Goal: Communication & Community: Answer question/provide support

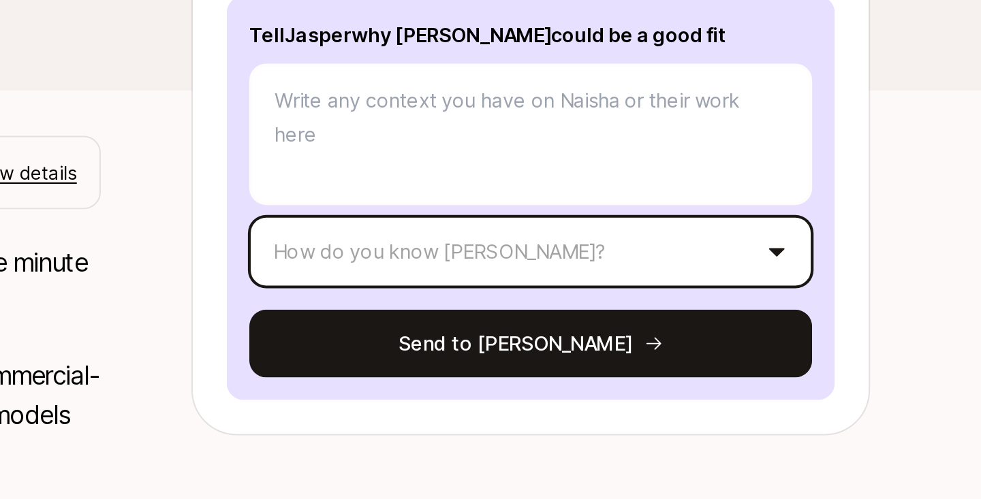
scroll to position [161, 0]
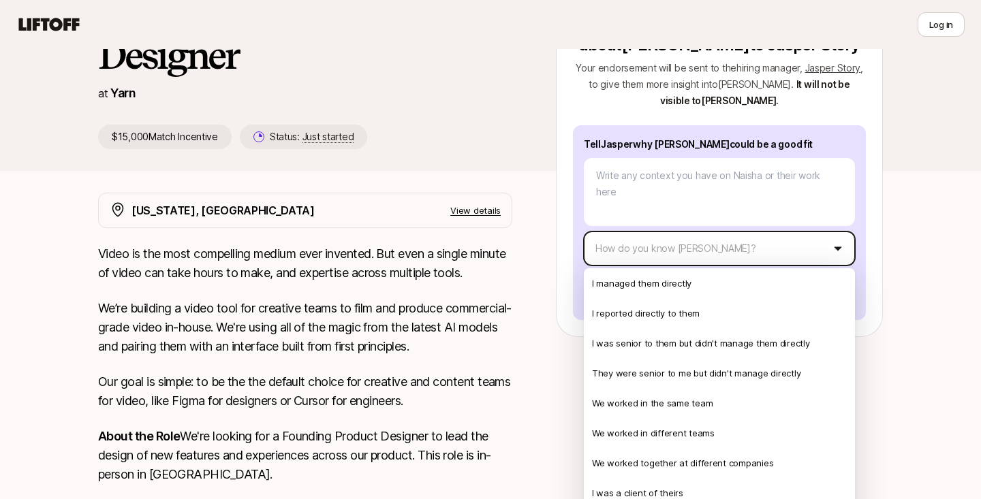
click at [772, 246] on html "👋 New to Liftoff? See how it works Log in Log in Jasper Story is looking for Fo…" at bounding box center [490, 88] width 981 height 499
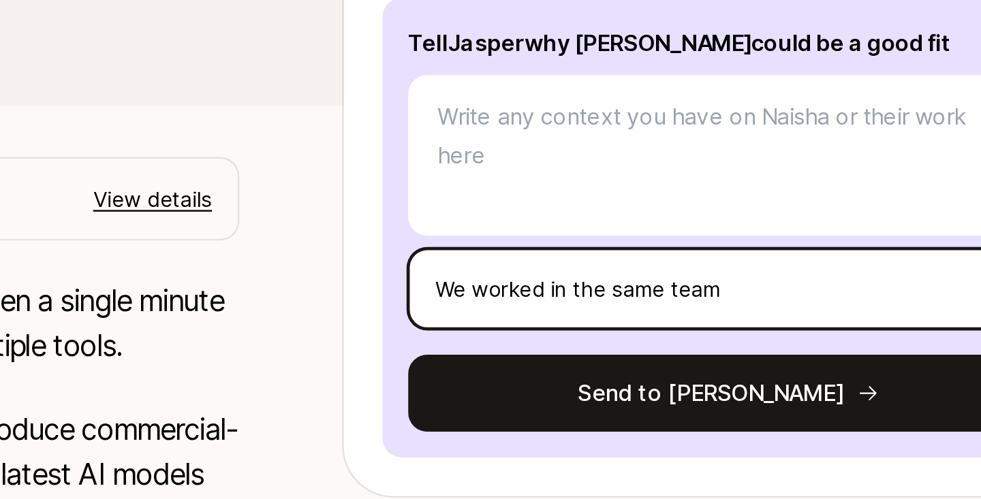
scroll to position [31, 0]
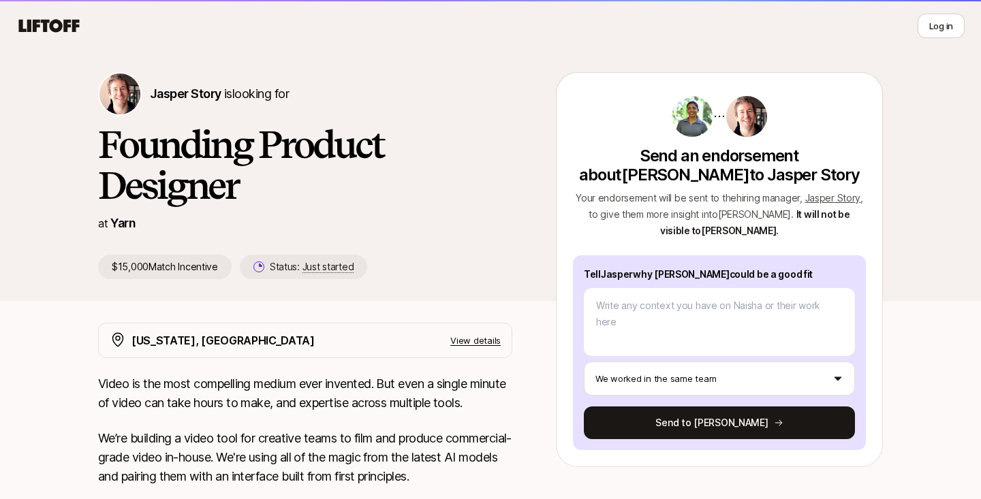
drag, startPoint x: 114, startPoint y: 269, endPoint x: 213, endPoint y: 275, distance: 99.0
click at [214, 276] on p "$15,000 Match Incentive" at bounding box center [165, 267] width 134 height 25
click at [217, 304] on div "[PERSON_NAME] Story is looking for Founding Product Designer at Yarn $15,000 Ma…" at bounding box center [490, 186] width 981 height 272
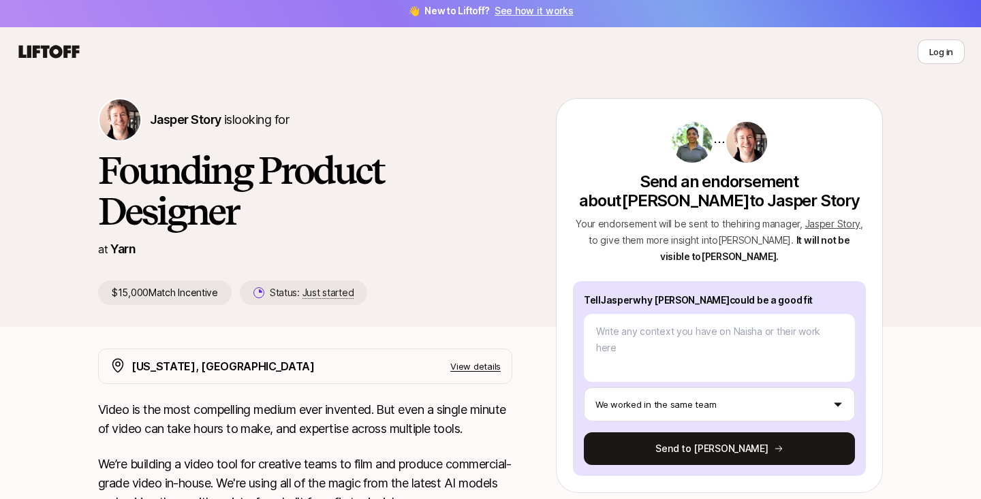
scroll to position [1, 0]
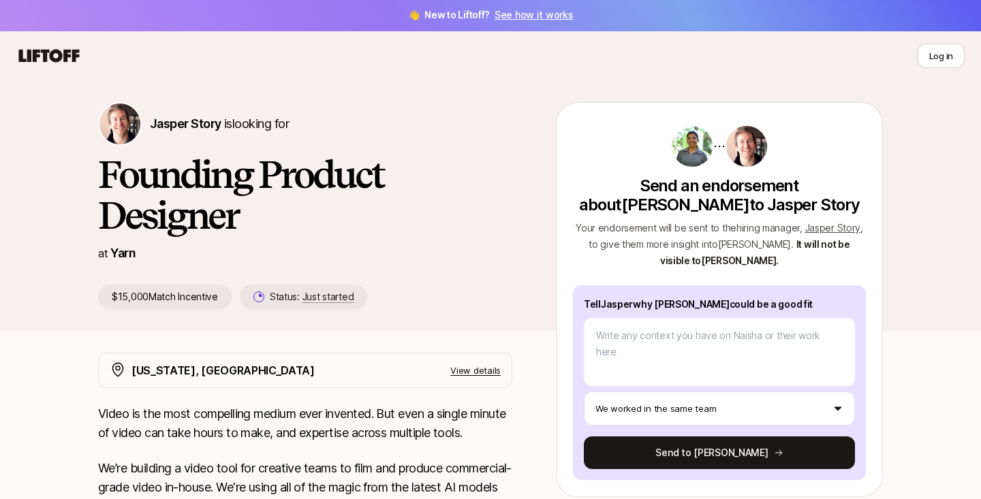
drag, startPoint x: 592, startPoint y: 185, endPoint x: 791, endPoint y: 294, distance: 227.1
click at [792, 295] on div "Send an endorsement about [PERSON_NAME] to [PERSON_NAME] Story Your endorsement…" at bounding box center [719, 303] width 293 height 356
click at [728, 271] on div "Send an endorsement about [PERSON_NAME] to [PERSON_NAME] Story Your endorsement…" at bounding box center [719, 303] width 293 height 356
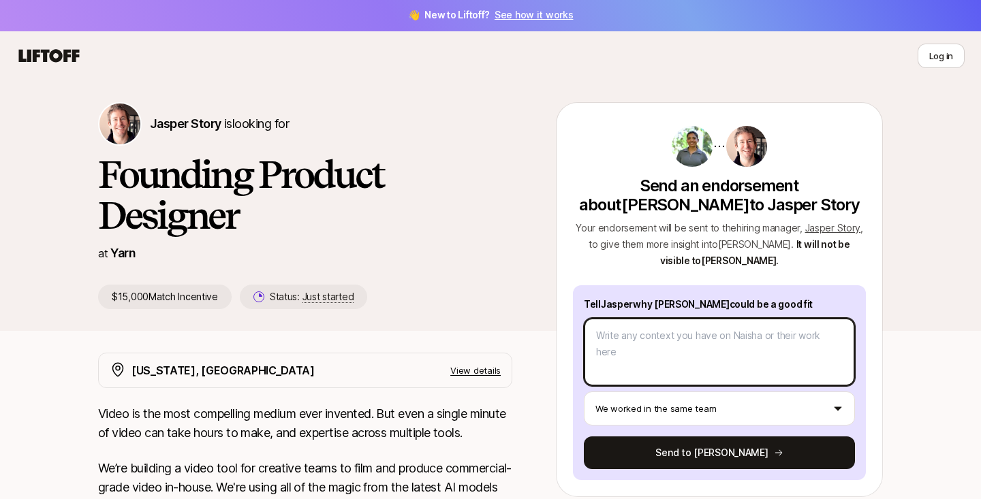
click at [657, 352] on textarea at bounding box center [719, 352] width 271 height 68
type textarea "x"
type textarea "I"
type textarea "x"
type textarea "I"
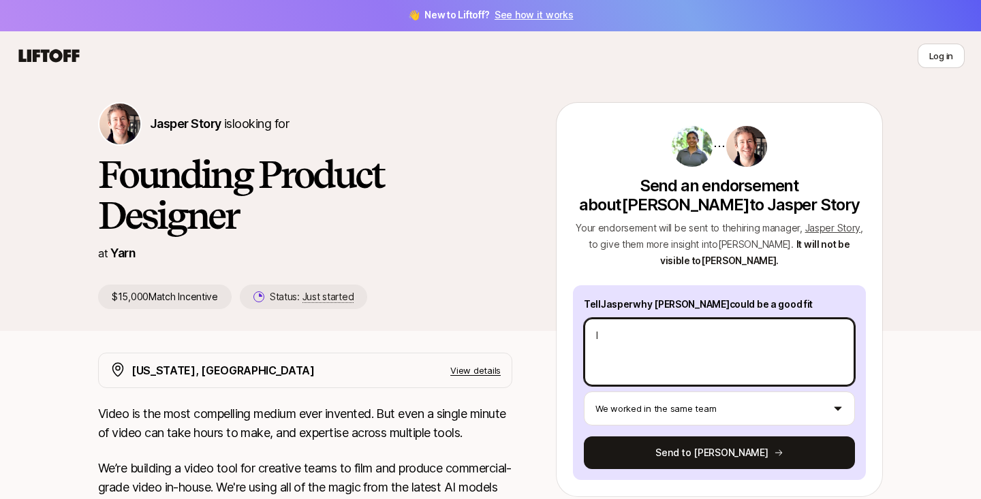
type textarea "x"
type textarea "I h"
type textarea "x"
type textarea "I ha"
type textarea "x"
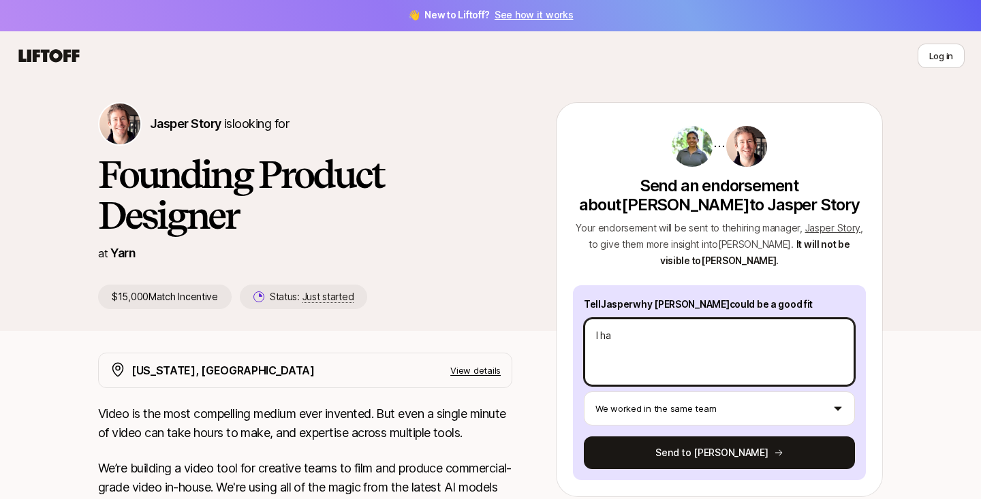
type textarea "I hav"
type textarea "x"
type textarea "I have"
type textarea "x"
type textarea "I have"
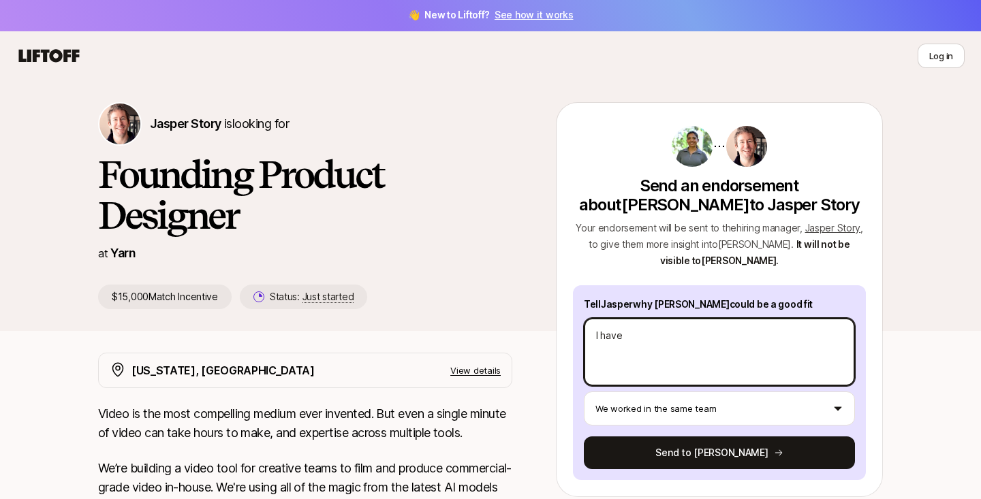
type textarea "x"
type textarea "I have w"
type textarea "x"
type textarea "I have wo"
type textarea "x"
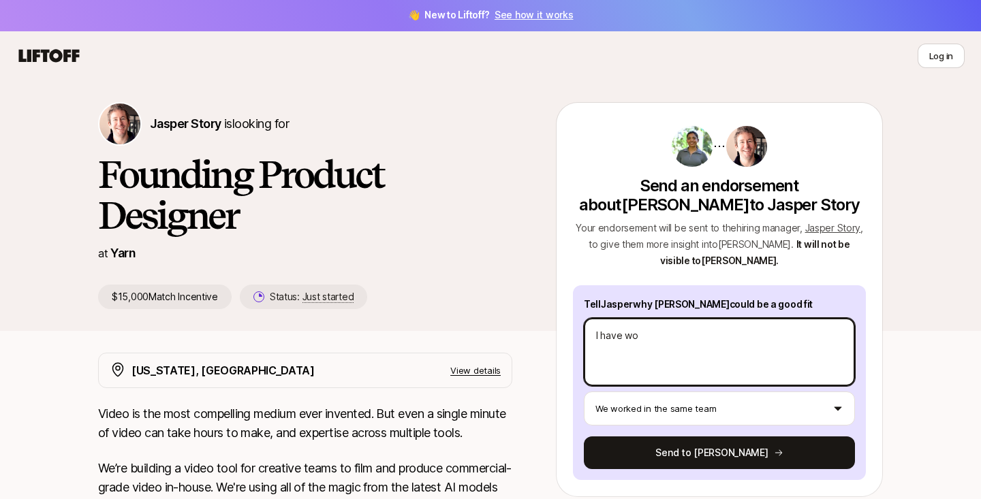
type textarea "I have wor"
type textarea "x"
type textarea "I have work"
type textarea "x"
type textarea "I have worke"
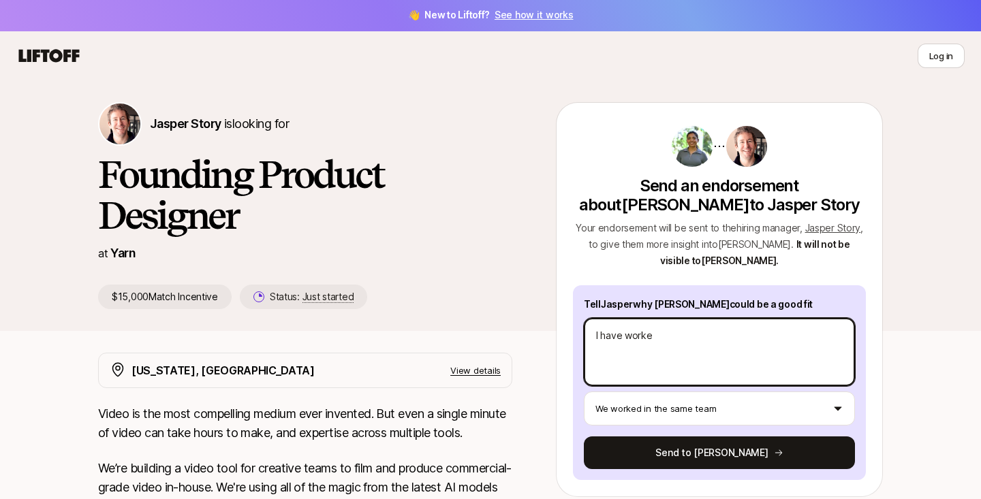
type textarea "x"
type textarea "I have worked"
type textarea "x"
type textarea "I have worked"
type textarea "x"
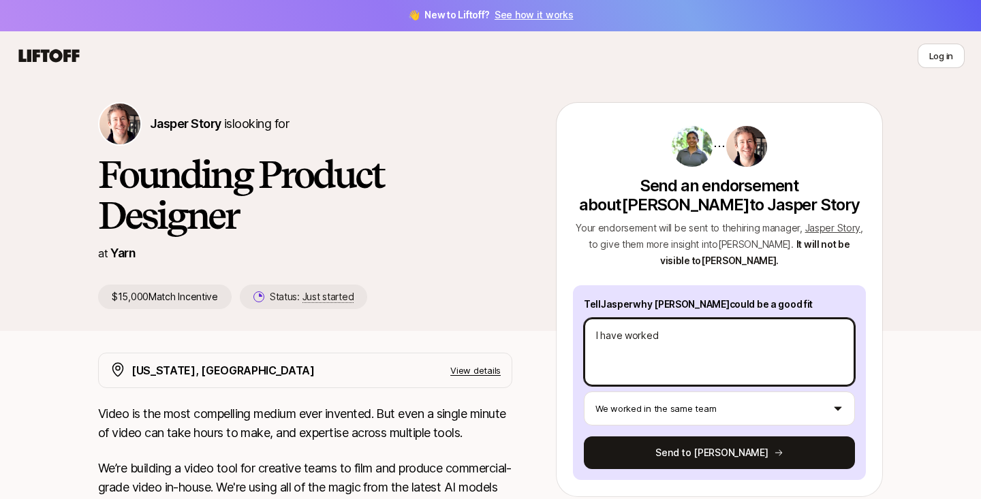
type textarea "I have worked c"
type textarea "x"
type textarea "I have worked cl"
type textarea "x"
type textarea "I have worked clo"
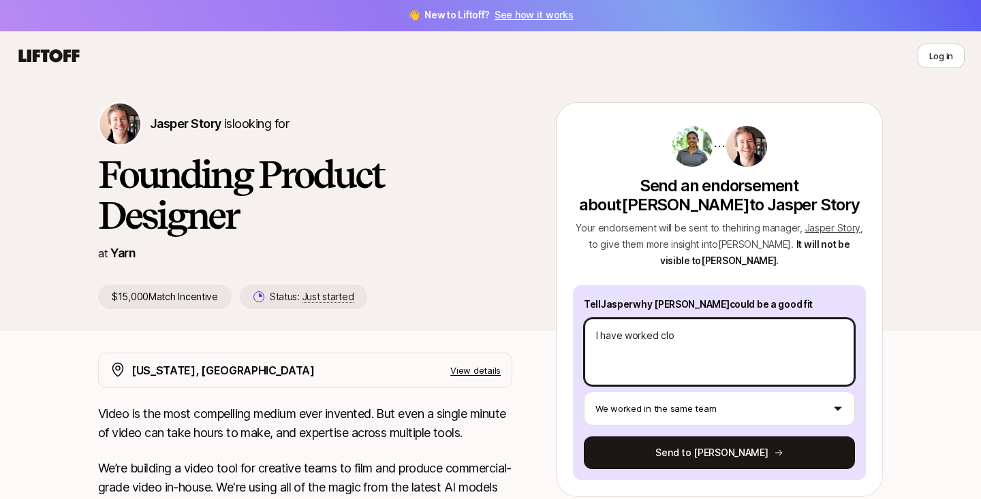
type textarea "x"
type textarea "I have worked clos"
type textarea "x"
type textarea "I have worked close"
type textarea "x"
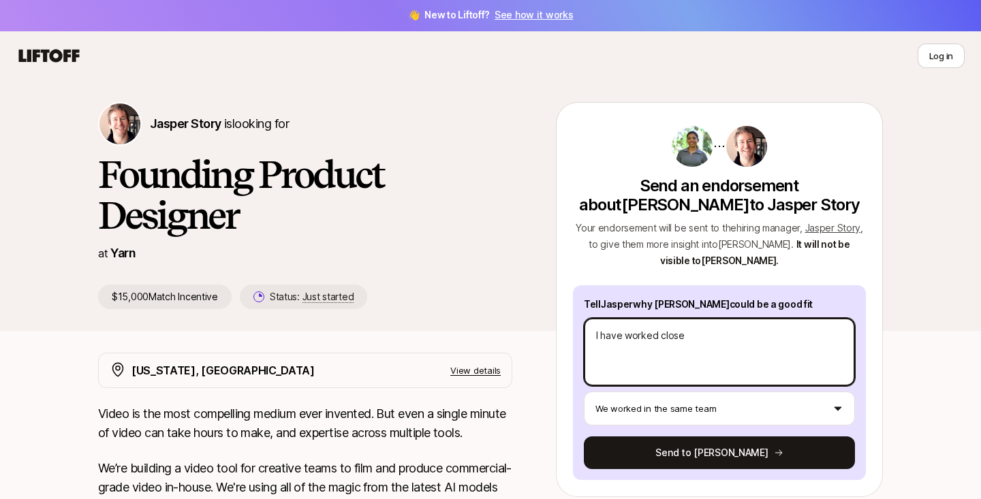
type textarea "I have worked closel"
type textarea "x"
type textarea "I have worked closely"
type textarea "x"
type textarea "I have worked closely"
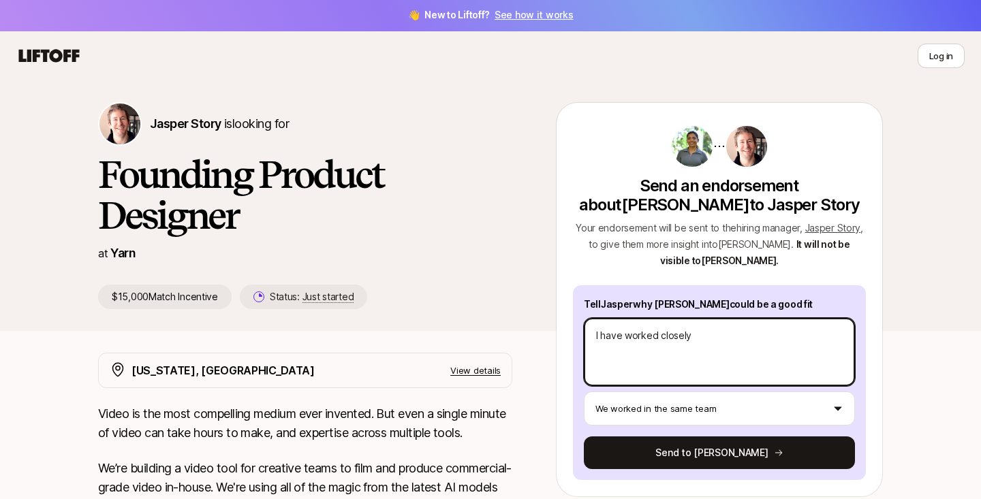
type textarea "x"
type textarea "I have worked closely w"
type textarea "x"
type textarea "I have worked closely wi"
type textarea "x"
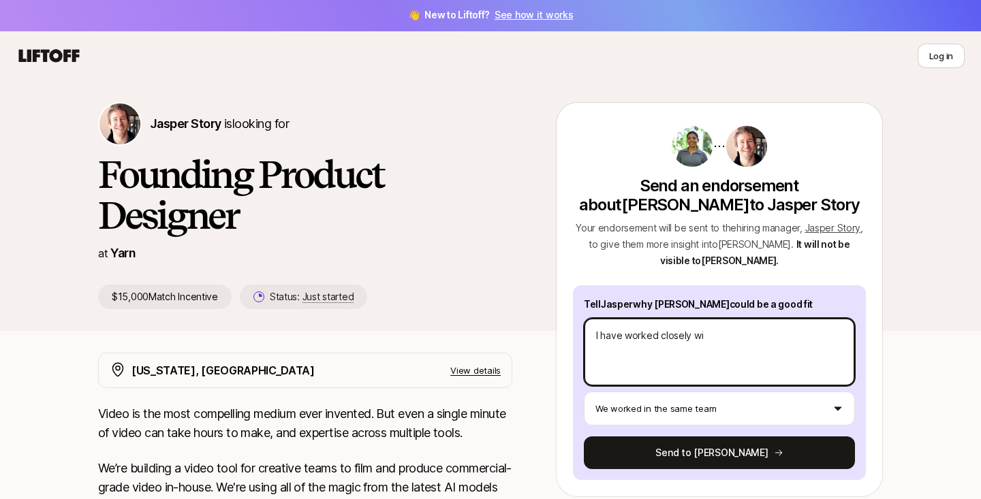
type textarea "I have worked closely wit"
type textarea "x"
type textarea "I have worked closely with"
type textarea "x"
type textarea "I have worked closely with"
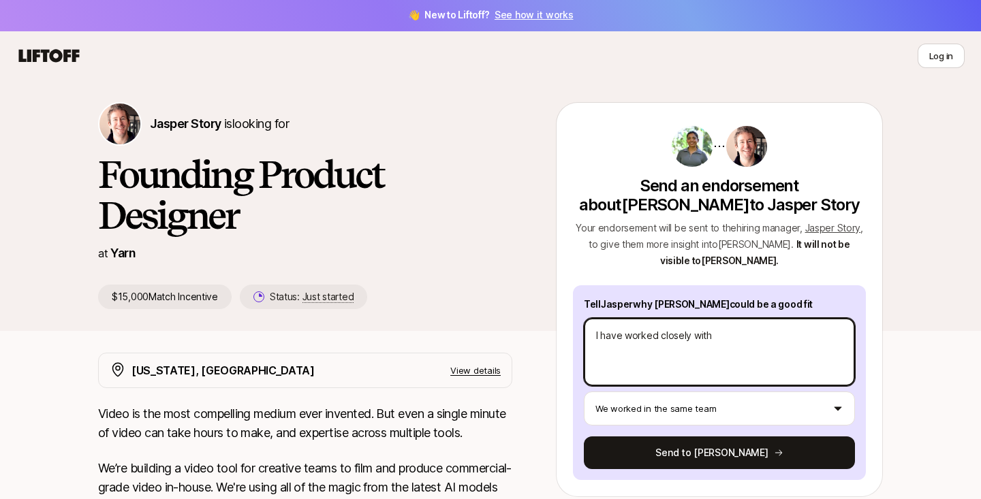
type textarea "x"
type textarea "I have worked closely with N"
type textarea "x"
type textarea "I have worked closely with [PERSON_NAME]"
type textarea "x"
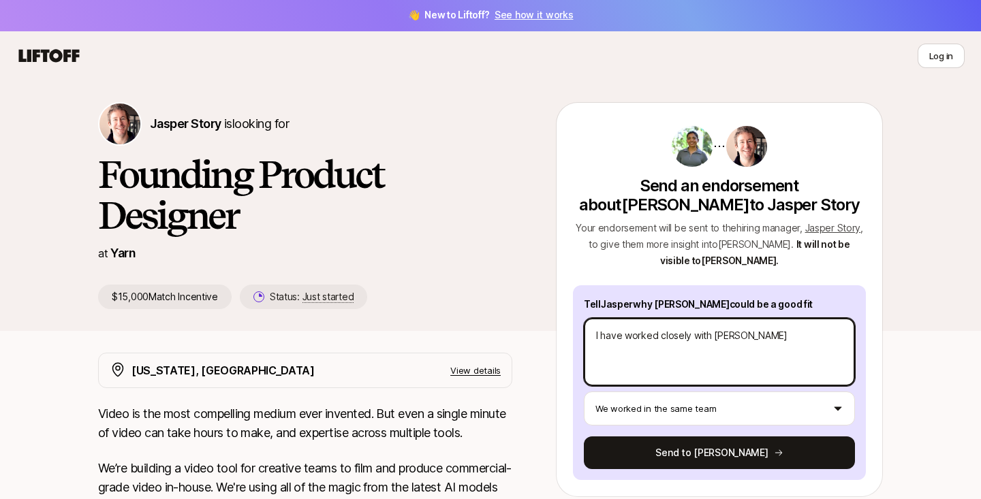
type textarea "I have worked closely with [PERSON_NAME]"
type textarea "x"
type textarea "I have worked closely with [PERSON_NAME]"
type textarea "x"
type textarea "I have worked closely with [PERSON_NAME]"
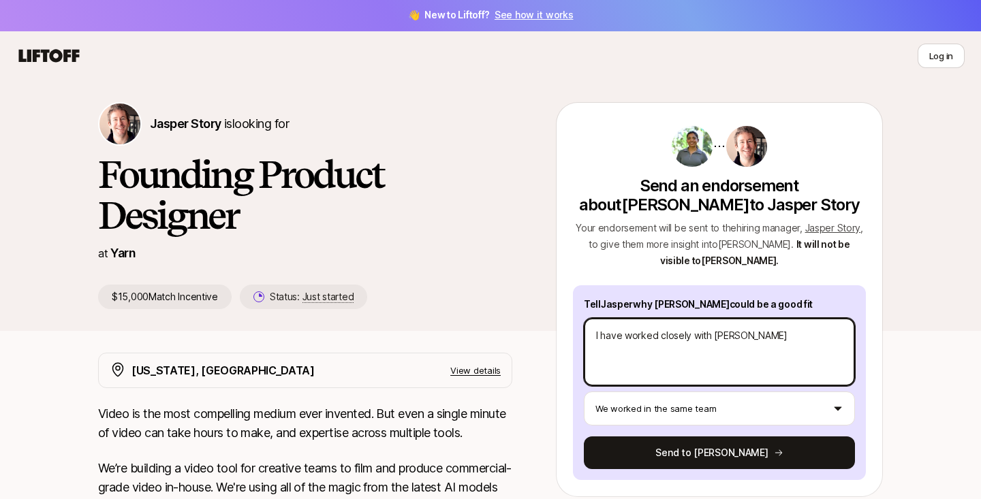
type textarea "x"
type textarea "I have worked closely with [PERSON_NAME]"
type textarea "x"
type textarea "I have worked closely with [PERSON_NAME]"
type textarea "x"
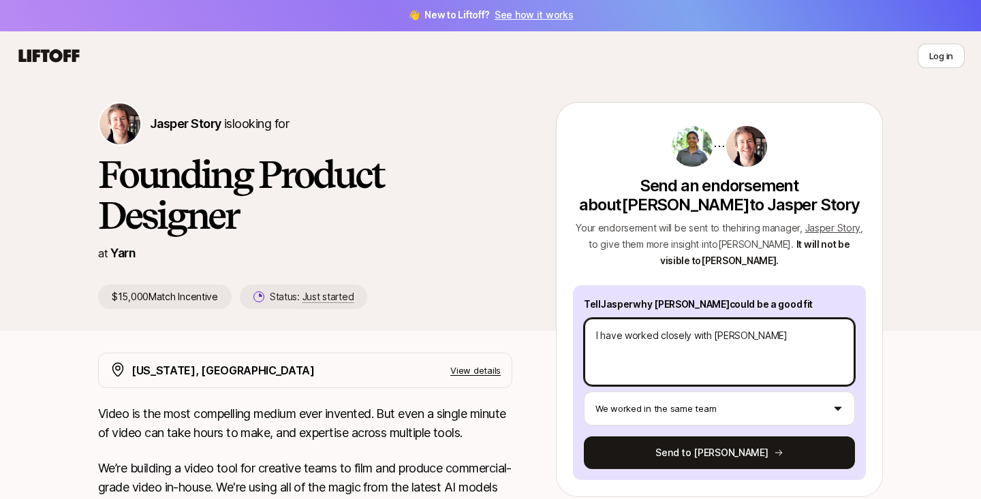
type textarea "I have worked closely with [PERSON_NAME] f"
type textarea "x"
type textarea "I have worked closely with [PERSON_NAME] fo"
type textarea "x"
type textarea "I have worked closely with [PERSON_NAME] for"
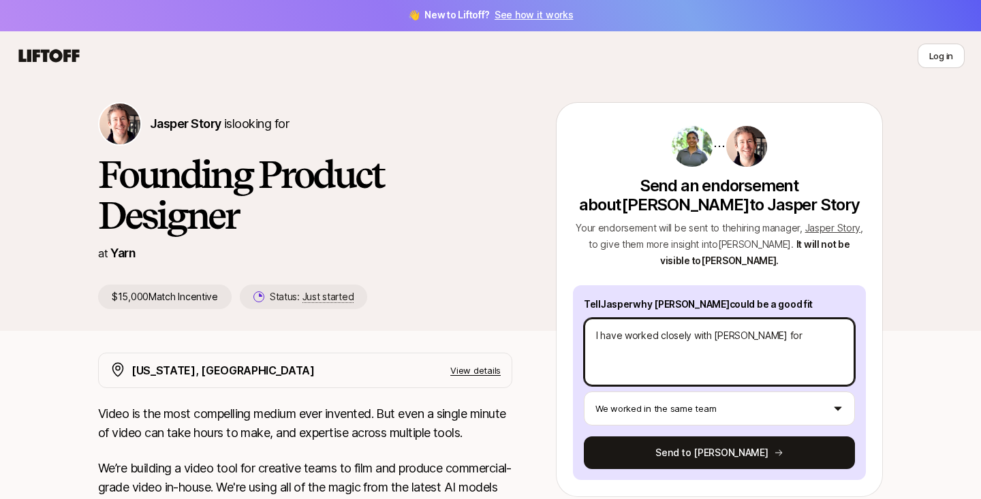
type textarea "x"
type textarea "I have worked closely with [PERSON_NAME] for"
type textarea "x"
type textarea "I have worked closely with [PERSON_NAME] for o"
type textarea "x"
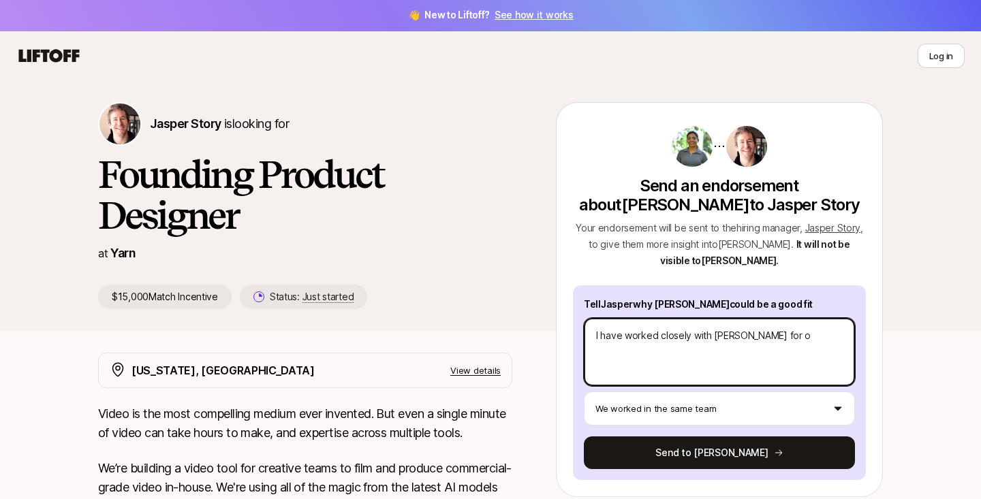
type textarea "I have worked closely with [PERSON_NAME] for ov"
type textarea "x"
type textarea "I have worked closely with [PERSON_NAME] for ove"
type textarea "x"
type textarea "I have worked closely with [PERSON_NAME] for over"
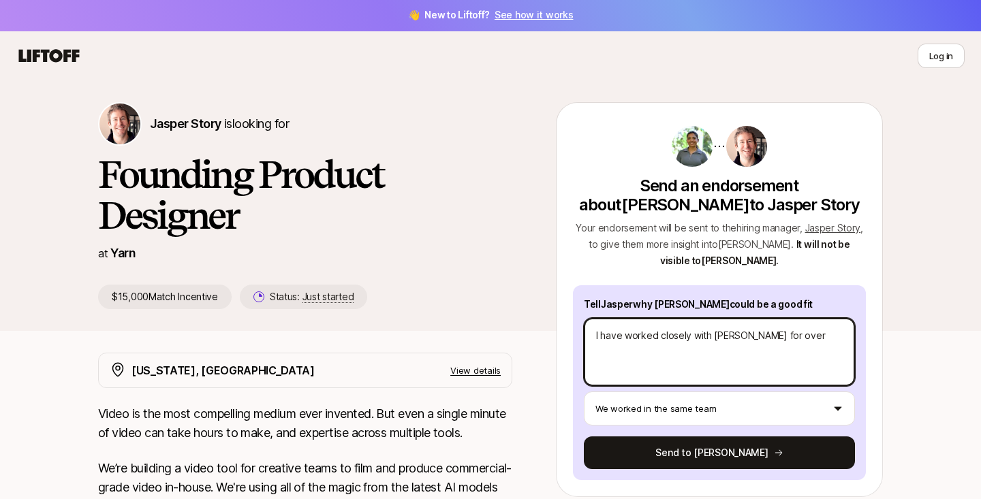
type textarea "x"
type textarea "I have worked closely with [PERSON_NAME] for over"
type textarea "x"
type textarea "I have worked closely with [PERSON_NAME] for over a"
type textarea "x"
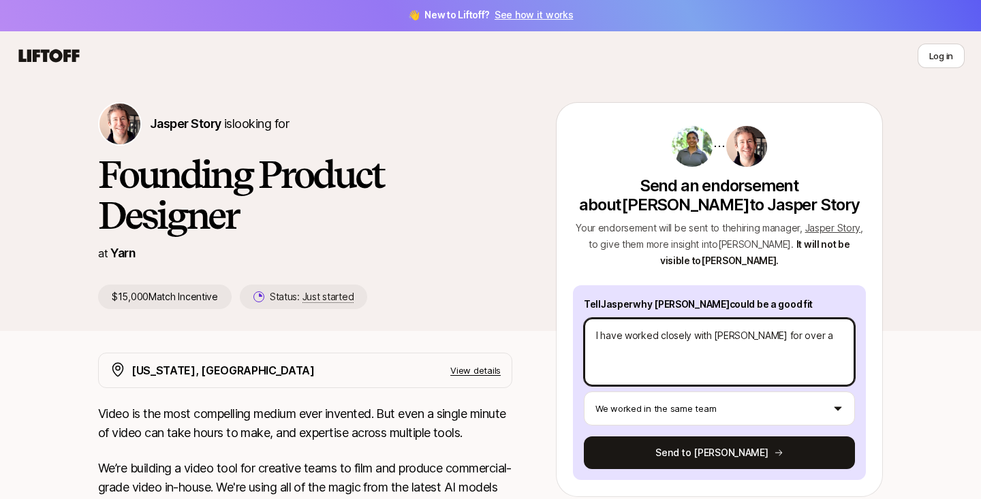
type textarea "I have worked closely with [PERSON_NAME] for over a"
type textarea "x"
type textarea "I have worked closely with [PERSON_NAME] for over a y"
type textarea "x"
type textarea "I have worked closely with [PERSON_NAME] for over a ye"
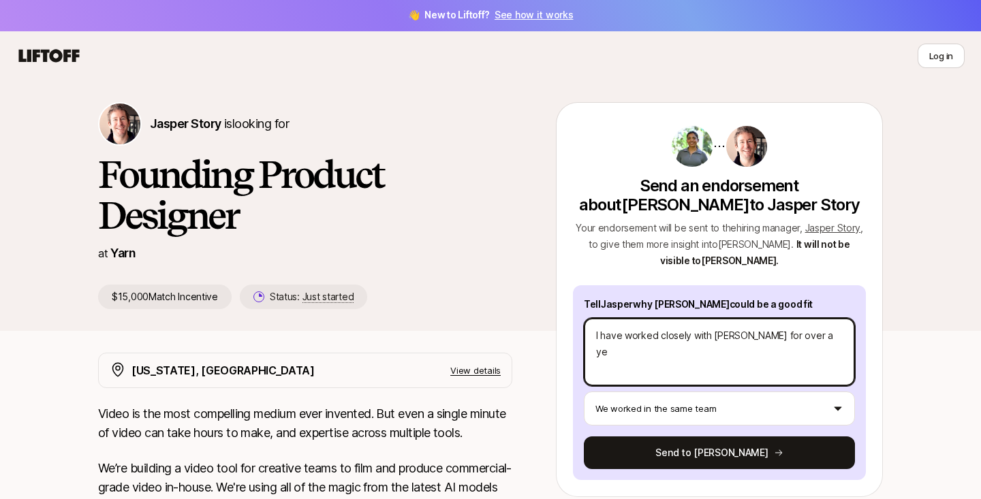
type textarea "x"
type textarea "I have worked closely with [PERSON_NAME] for over a yea"
type textarea "x"
type textarea "I have worked closely with [PERSON_NAME] for over a year"
type textarea "x"
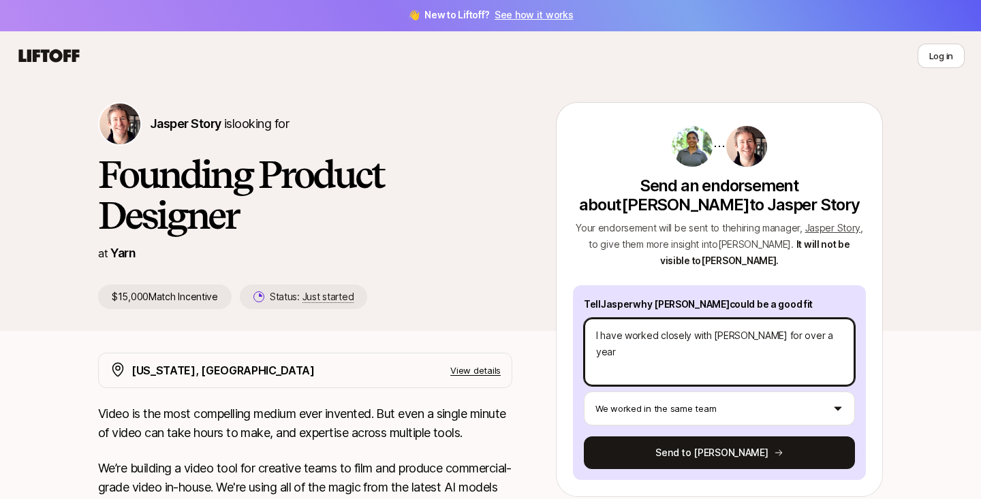
type textarea "I have worked closely with [PERSON_NAME] for over a year,"
type textarea "x"
type textarea "I have worked closely with [PERSON_NAME] for over a year,"
type textarea "x"
type textarea "I have worked closely with [PERSON_NAME] for over a year, a"
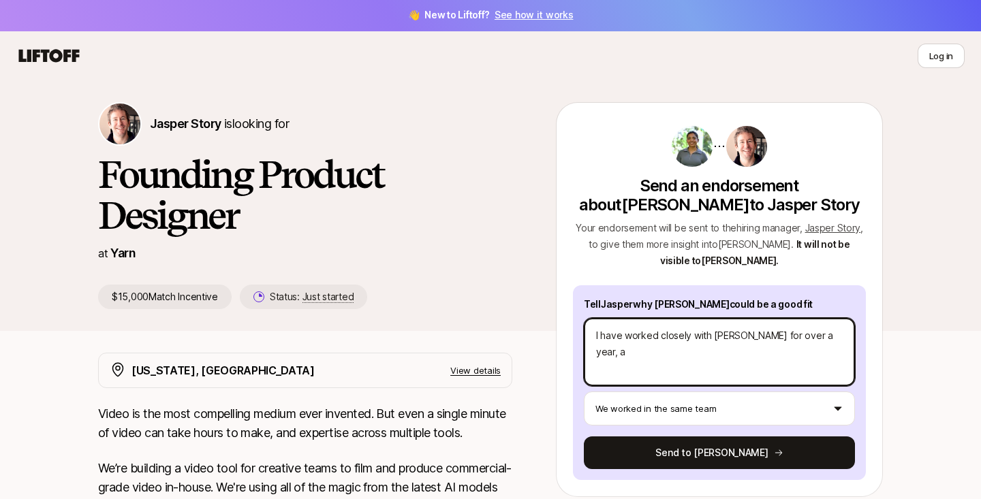
type textarea "x"
type textarea "I have worked closely with [PERSON_NAME] for over a year, an"
type textarea "x"
type textarea "I have worked closely with [PERSON_NAME] for over a year, and"
type textarea "x"
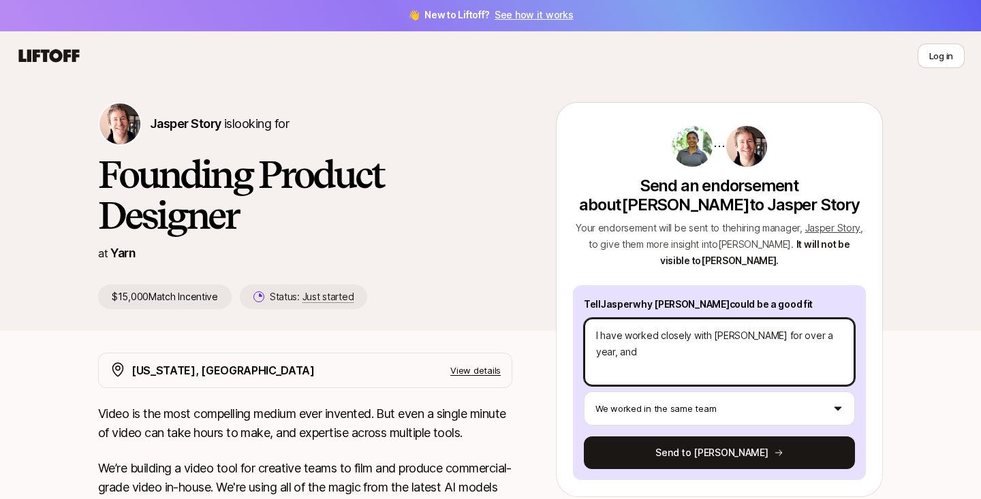
type textarea "I have worked closely with [PERSON_NAME] for over a year, and"
type textarea "x"
type textarea "I have worked closely with [PERSON_NAME] for over a year, and i"
type textarea "x"
type textarea "I have worked closely with [PERSON_NAME] for over a year, and"
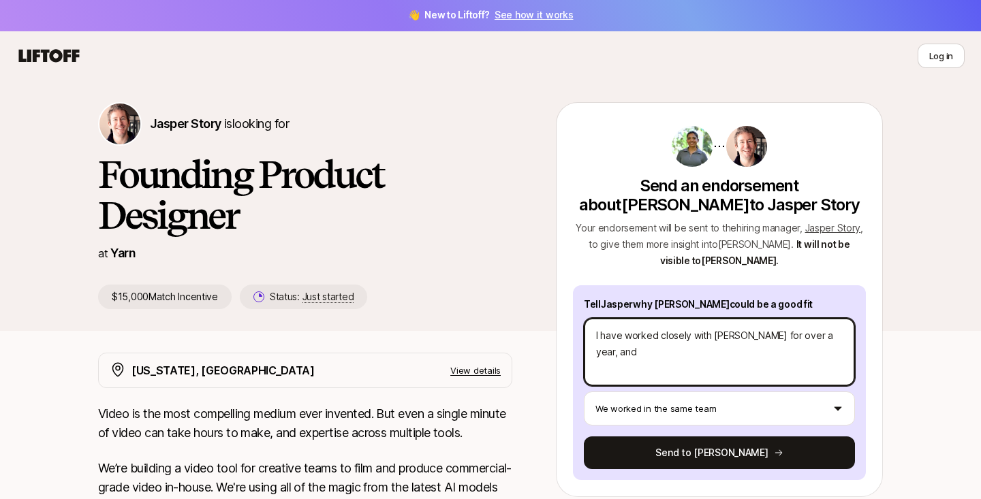
type textarea "x"
type textarea "I have worked closely with [PERSON_NAME] for over a year, and I"
type textarea "x"
type textarea "I have worked closely with [PERSON_NAME] for over a year, and I"
type textarea "x"
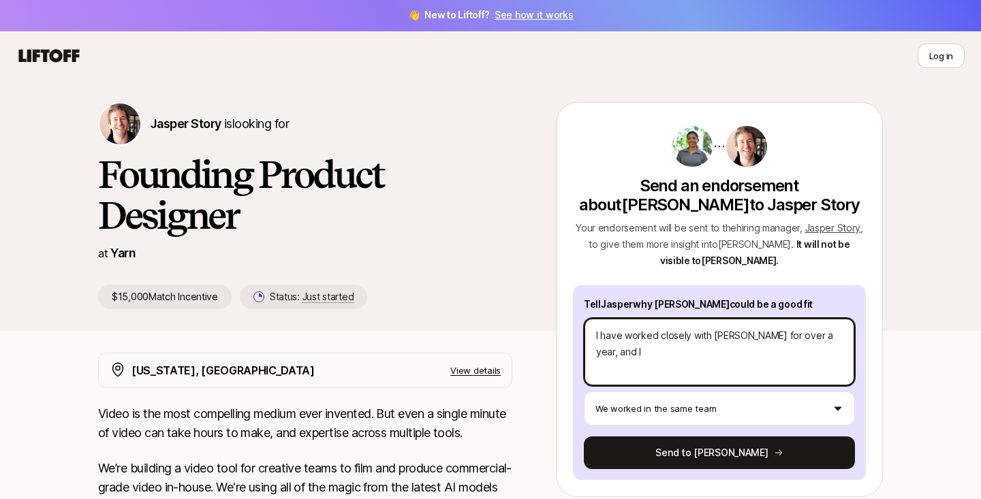
type textarea "I have worked closely with [PERSON_NAME] for over a year, and I"
type textarea "x"
type textarea "I have worked closely with [PERSON_NAME] for over a year, and"
type textarea "x"
type textarea "I have worked closely with [PERSON_NAME] for over a year, and"
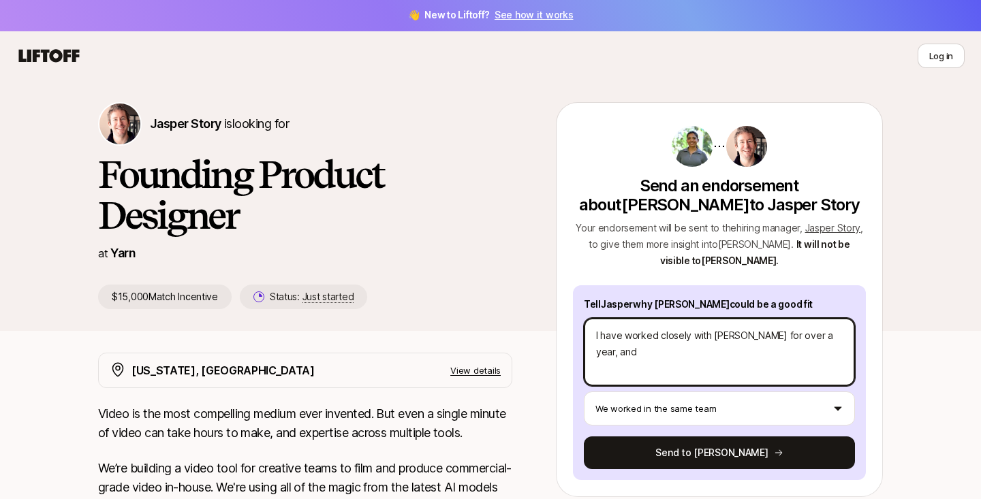
type textarea "x"
type textarea "I have worked closely with [PERSON_NAME] for over a year, an"
type textarea "x"
type textarea "I have worked closely with [PERSON_NAME] for over a year, a"
type textarea "x"
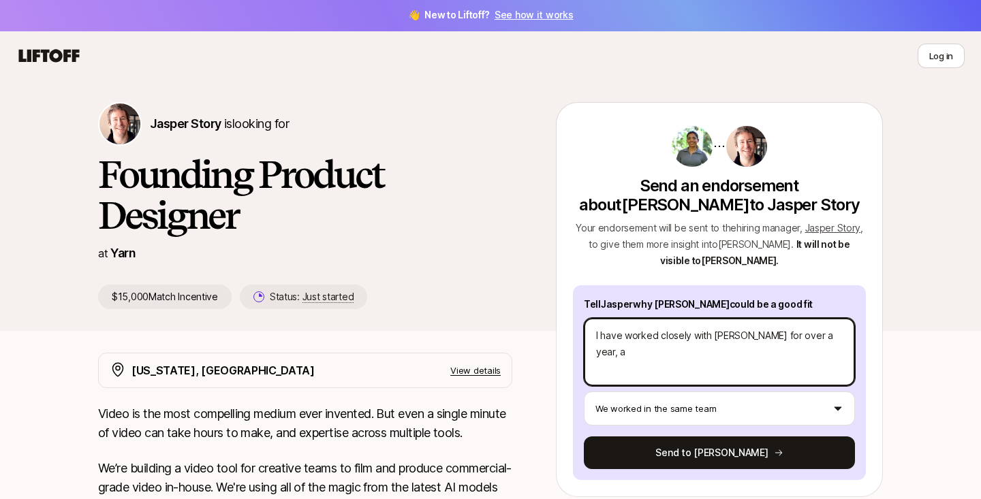
type textarea "I have worked closely with [PERSON_NAME] for over a year,"
type textarea "x"
type textarea "I have worked closely with [PERSON_NAME] for over a year, a"
type textarea "x"
type textarea "I have worked closely with [PERSON_NAME] for over a year, as"
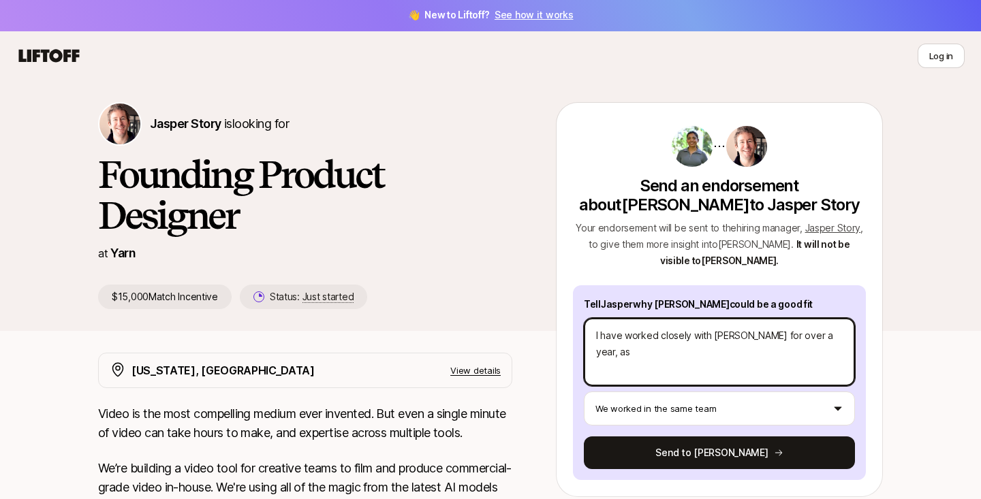
type textarea "x"
type textarea "I have worked closely with [PERSON_NAME] for over a year, as"
type textarea "x"
type textarea "I have worked closely with [PERSON_NAME] for over a year, as p"
type textarea "x"
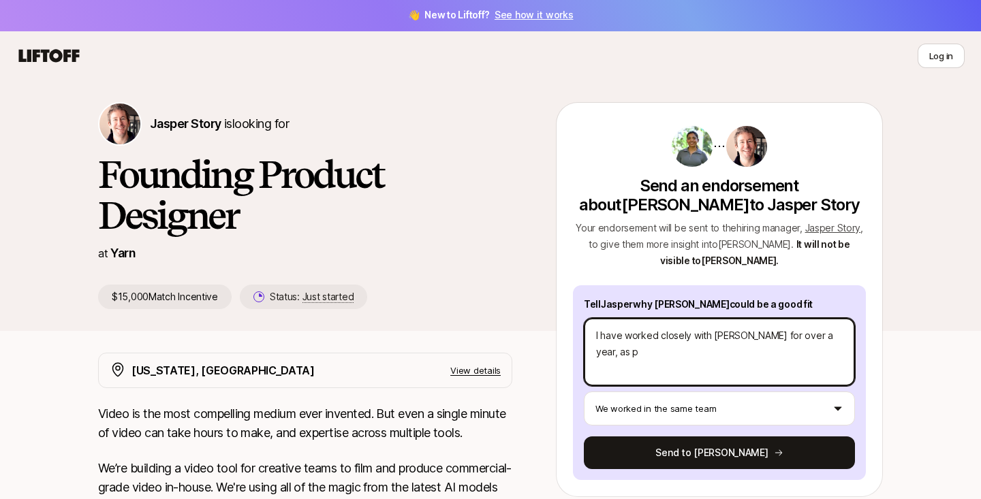
type textarea "I have worked closely with [PERSON_NAME] for over a year, as po"
type textarea "x"
type textarea "I have worked closely with [PERSON_NAME] for over a year, as por"
type textarea "x"
type textarea "I have worked closely with [PERSON_NAME] for over a year, as port"
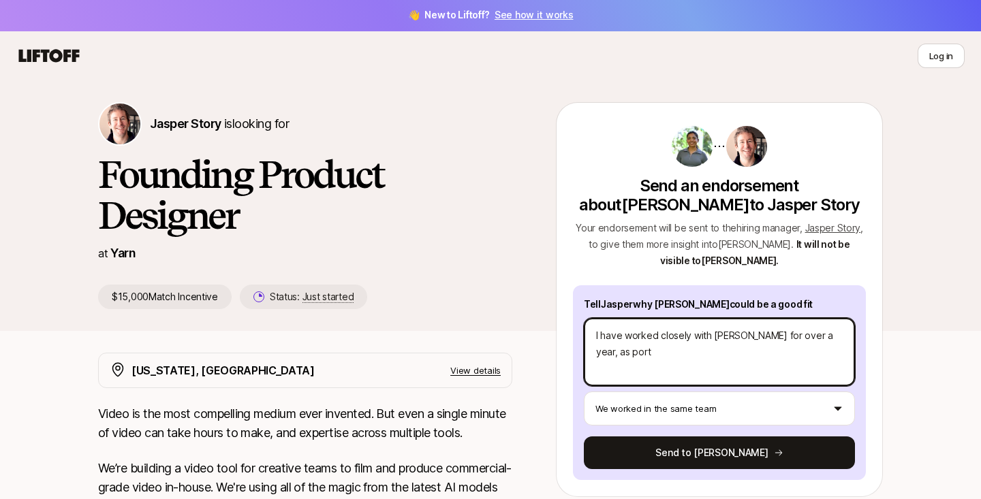
type textarea "x"
type textarea "I have worked closely with [PERSON_NAME] for over a year, as port"
type textarea "x"
type textarea "I have worked closely with [PERSON_NAME] for over a year, as port o"
type textarea "x"
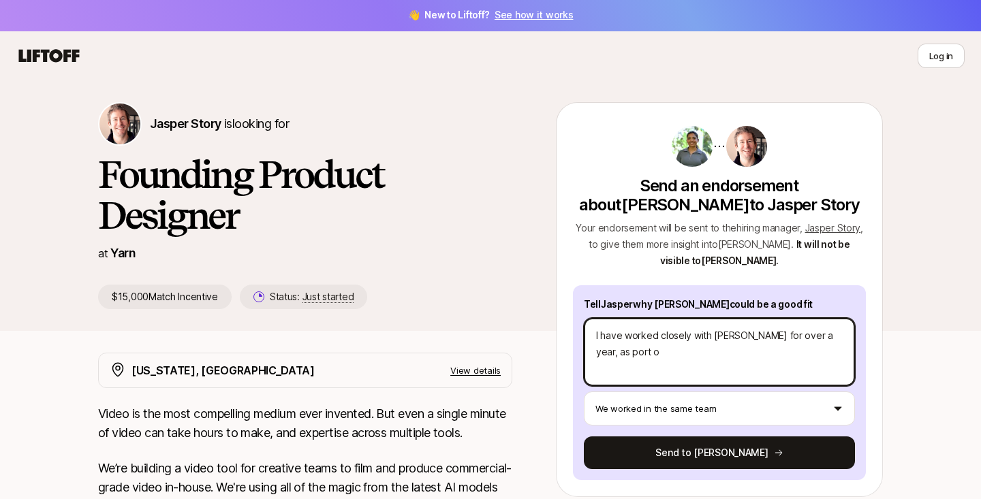
type textarea "I have worked closely with [PERSON_NAME] for over a year, as port of"
type textarea "x"
type textarea "I have worked closely with [PERSON_NAME] for over a year, as port of"
type textarea "x"
type textarea "I have worked closely with [PERSON_NAME] for over a year, as port of t"
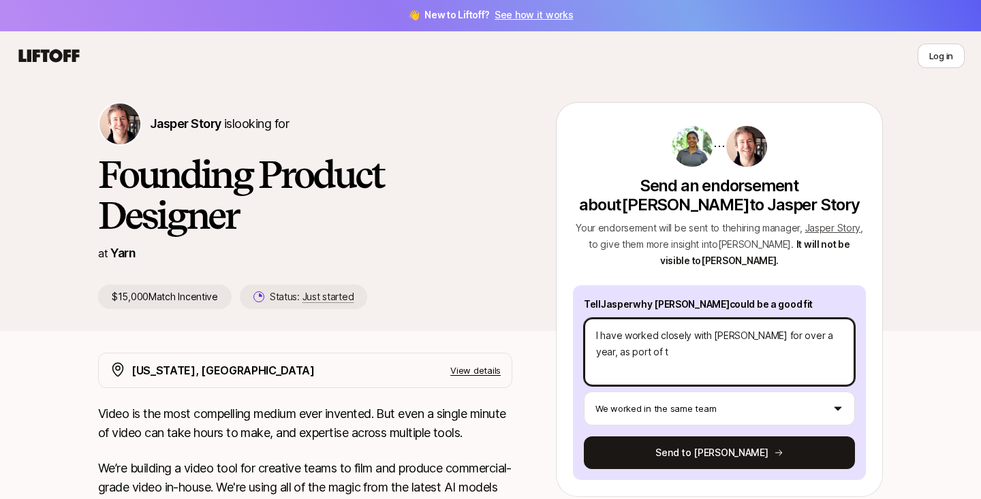
type textarea "x"
type textarea "I have worked closely with [PERSON_NAME] for over a year, as port of"
type textarea "x"
type textarea "I have worked closely with [PERSON_NAME] for over a year, as port"
type textarea "x"
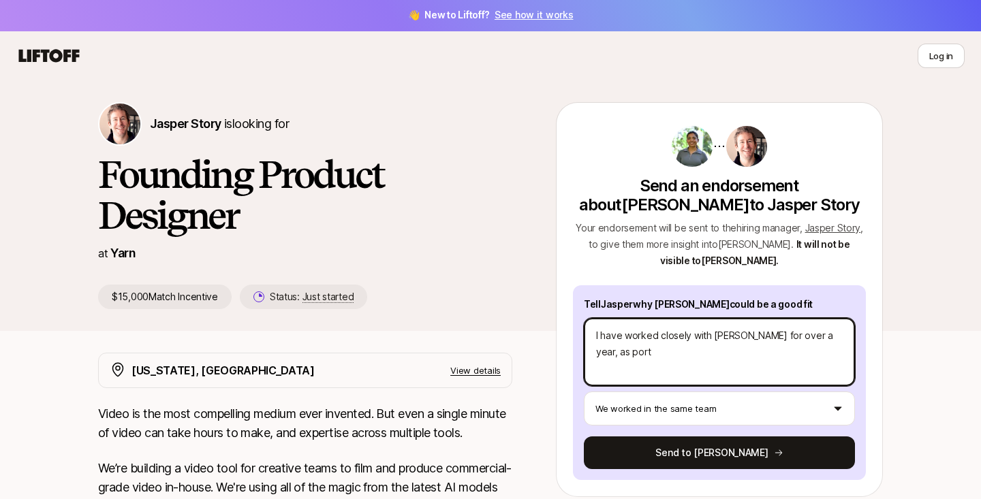
type textarea "I have worked closely with [PERSON_NAME] for over a year, as"
type textarea "x"
type textarea "I have worked closely with [PERSON_NAME] for over a year, as p"
type textarea "x"
type textarea "I have worked closely with [PERSON_NAME] for over a year, as pa"
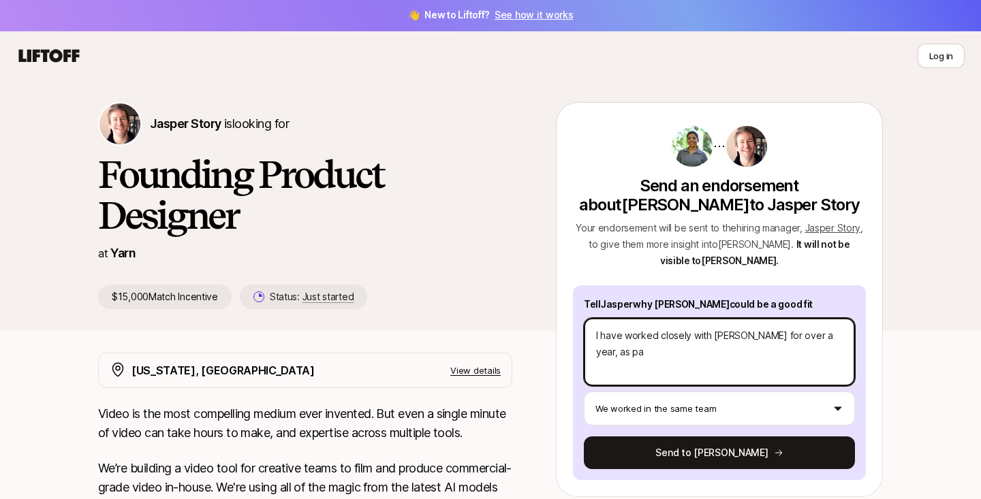
type textarea "x"
type textarea "I have worked closely with [PERSON_NAME] for over a year, as par"
type textarea "x"
type textarea "I have worked closely with [PERSON_NAME] for over a year, as part"
type textarea "x"
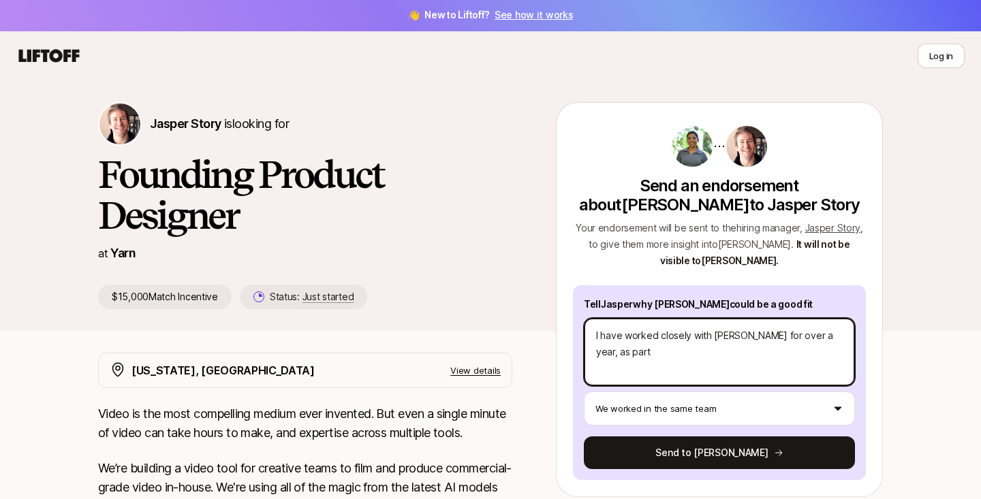
type textarea "I have worked closely with [PERSON_NAME] for over a year, as part"
type textarea "x"
type textarea "I have worked closely with [PERSON_NAME] for over a year, as part o"
type textarea "x"
type textarea "I have worked closely with [PERSON_NAME] for over a year, as part of"
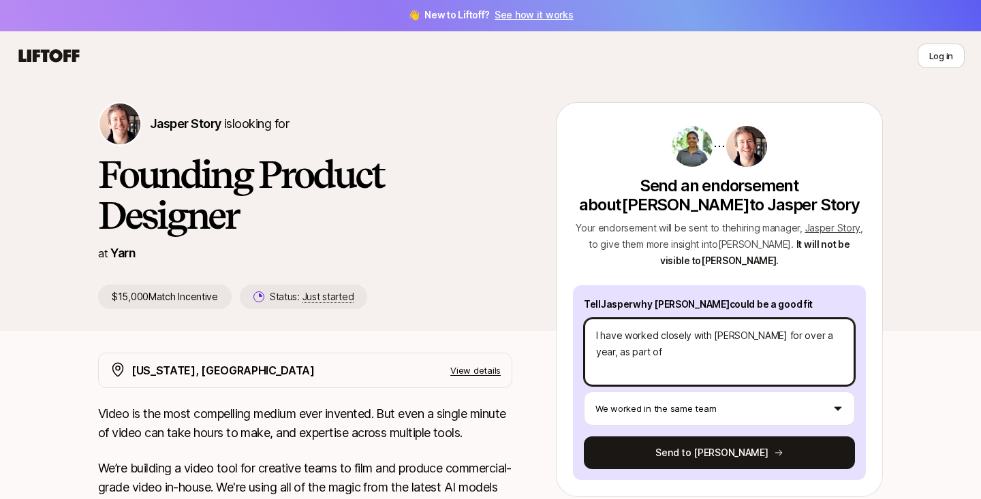
type textarea "x"
type textarea "I have worked closely with [PERSON_NAME] for over a year, as part of"
type textarea "x"
type textarea "I have worked closely with [PERSON_NAME] for over a year, as part of t"
type textarea "x"
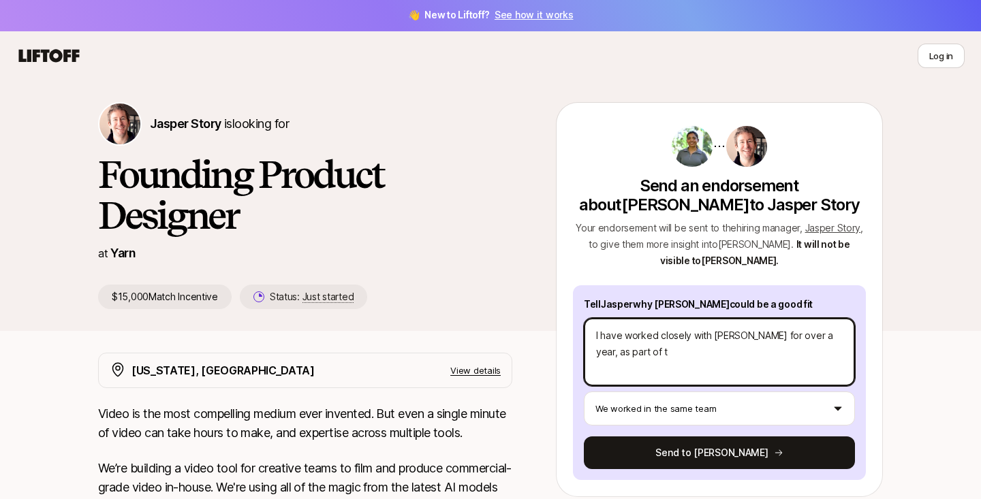
type textarea "I have worked closely with [PERSON_NAME] for over a year, as part of th"
type textarea "x"
type textarea "I have worked closely with [PERSON_NAME] for over a year, as part of the"
type textarea "x"
type textarea "I have worked closely with [PERSON_NAME] for over a year, as part of the"
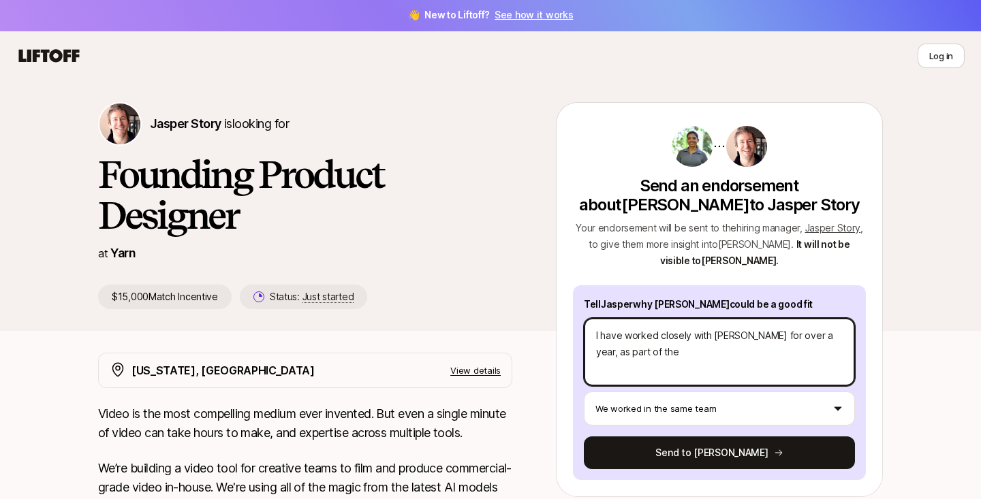
type textarea "x"
type textarea "I have worked closely with [PERSON_NAME] for over a year, as part of the F"
type textarea "x"
type textarea "I have worked closely with [PERSON_NAME] for over a year, as part of the Fr"
type textarea "x"
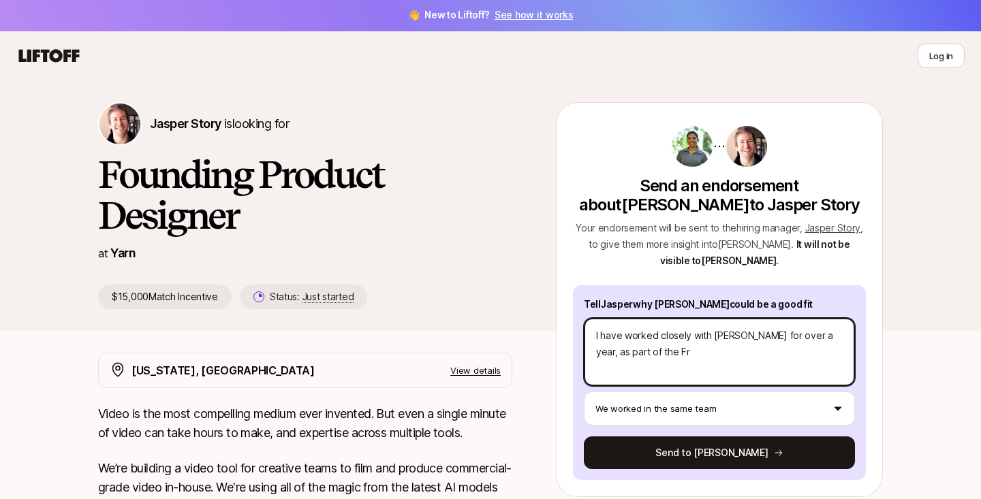
type textarea "I have worked closely with [PERSON_NAME] for over a year, as part of the Fro"
type textarea "x"
type textarea "I have worked closely with [PERSON_NAME] for over a year, as part of the Fron"
type textarea "x"
type textarea "I have worked closely with [PERSON_NAME] for over a year, as part of the Front"
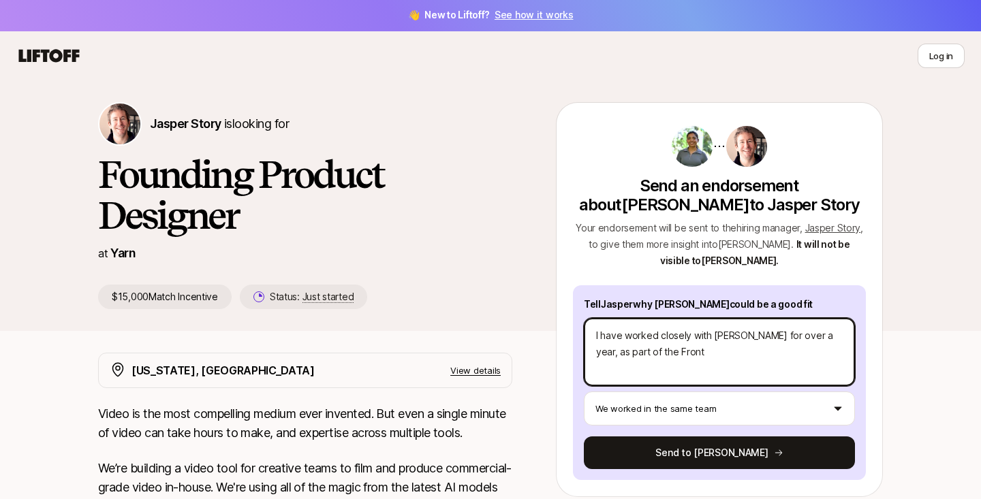
type textarea "x"
type textarea "I have worked closely with [PERSON_NAME] for over a year, as part of the Front-"
type textarea "x"
type textarea "I have worked closely with [PERSON_NAME] for over a year, as part of the Front-e"
type textarea "x"
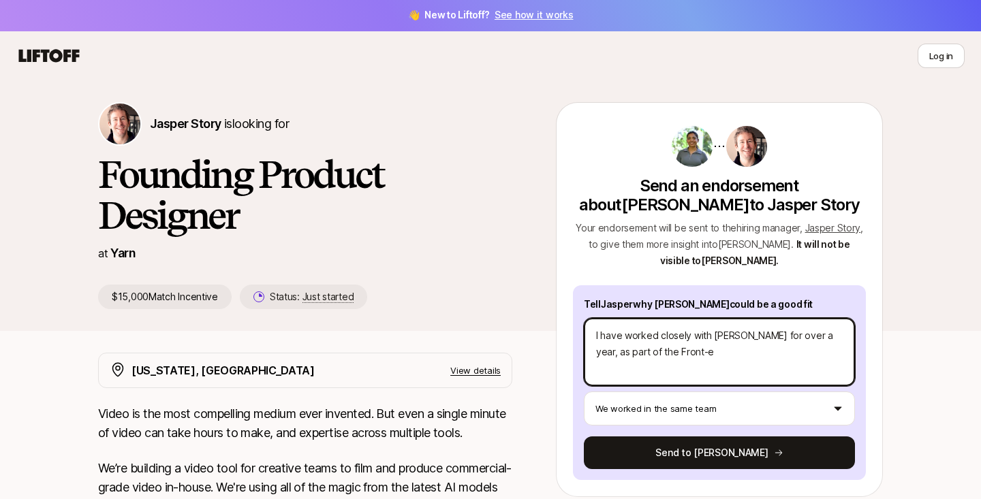
type textarea "I have worked closely with [PERSON_NAME] for over a year, as part of the Front-…"
click at [653, 356] on textarea "I have worked closely with [PERSON_NAME] for over a year, as part of the Front-…" at bounding box center [719, 352] width 271 height 68
click at [747, 351] on textarea "I have worked closely with [PERSON_NAME] for over a year, as part of the Front-…" at bounding box center [719, 352] width 271 height 68
click at [668, 351] on textarea "I have worked closely with [PERSON_NAME] for over a year, as part of the Front-…" at bounding box center [719, 352] width 271 height 68
click at [625, 354] on textarea "I have worked closely with [PERSON_NAME] for over a year, as part of the Front-…" at bounding box center [719, 352] width 271 height 68
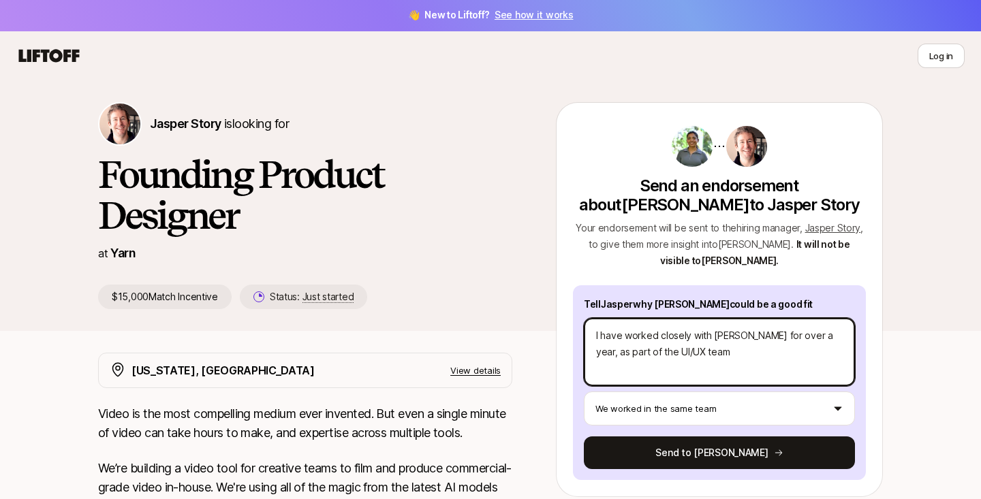
click at [680, 353] on textarea "I have worked closely with [PERSON_NAME] for over a year, as part of the UI/UX …" at bounding box center [719, 352] width 271 height 68
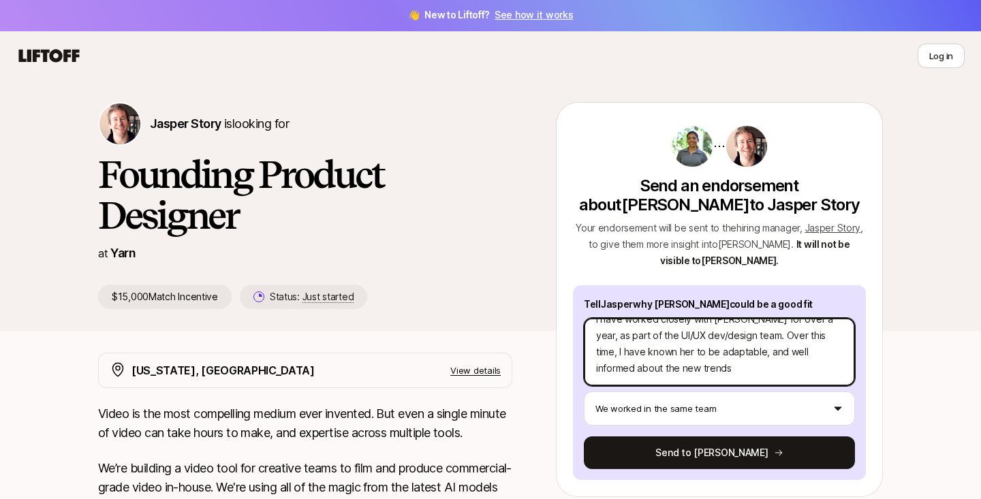
click at [614, 369] on textarea "I have worked closely with [PERSON_NAME] for over a year, as part of the UI/UX …" at bounding box center [719, 352] width 271 height 68
click at [657, 370] on textarea "I have worked closely with [PERSON_NAME] for over a year, as part of the UI/UX …" at bounding box center [719, 352] width 271 height 68
click at [706, 371] on textarea "I have worked closely with [PERSON_NAME] for over a year, as part of the UI/UX …" at bounding box center [719, 352] width 271 height 68
